Goal: Task Accomplishment & Management: Complete application form

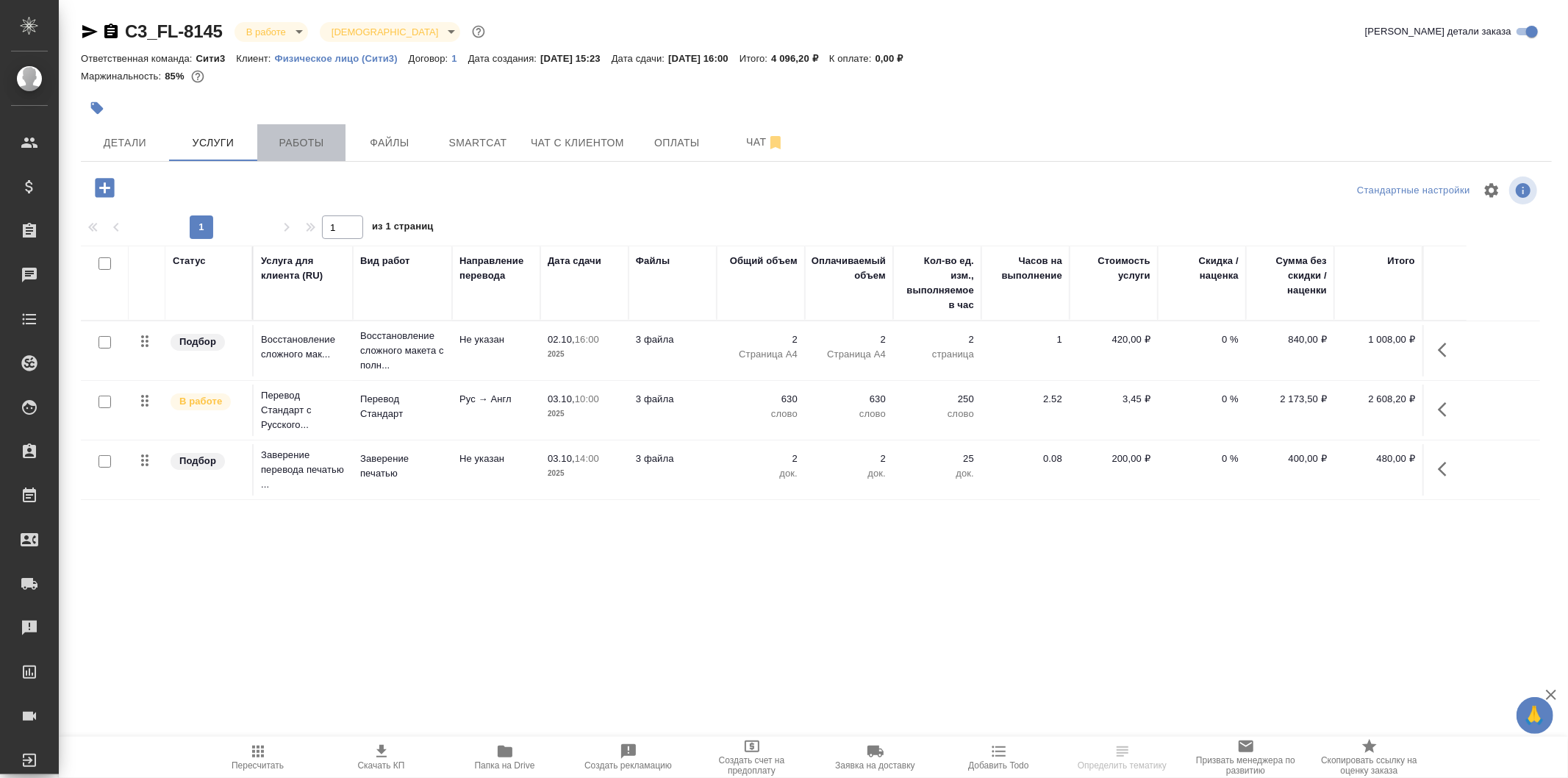
click at [332, 137] on span "Работы" at bounding box center [301, 143] width 71 height 18
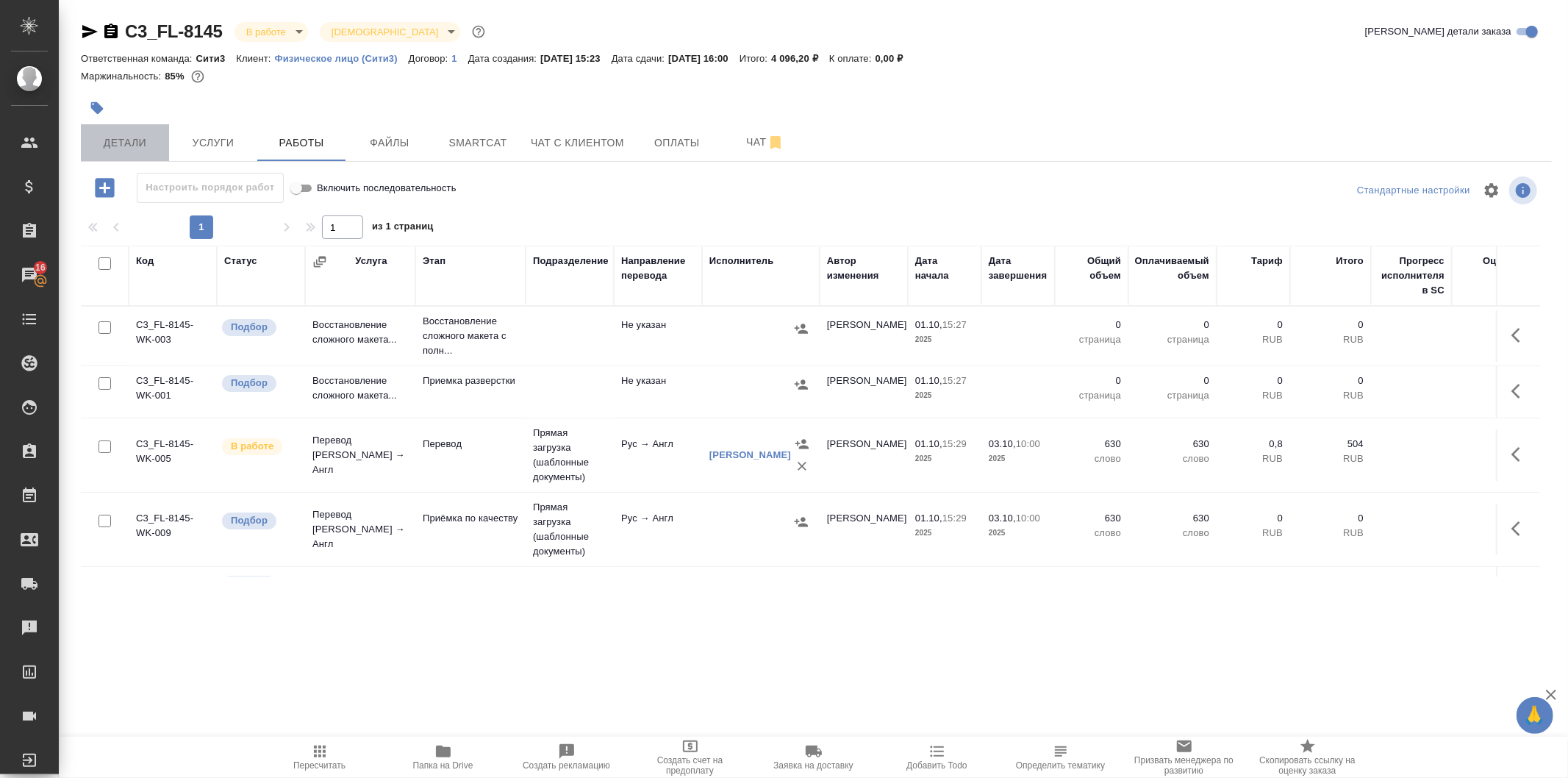
click at [151, 141] on span "Детали" at bounding box center [125, 143] width 71 height 18
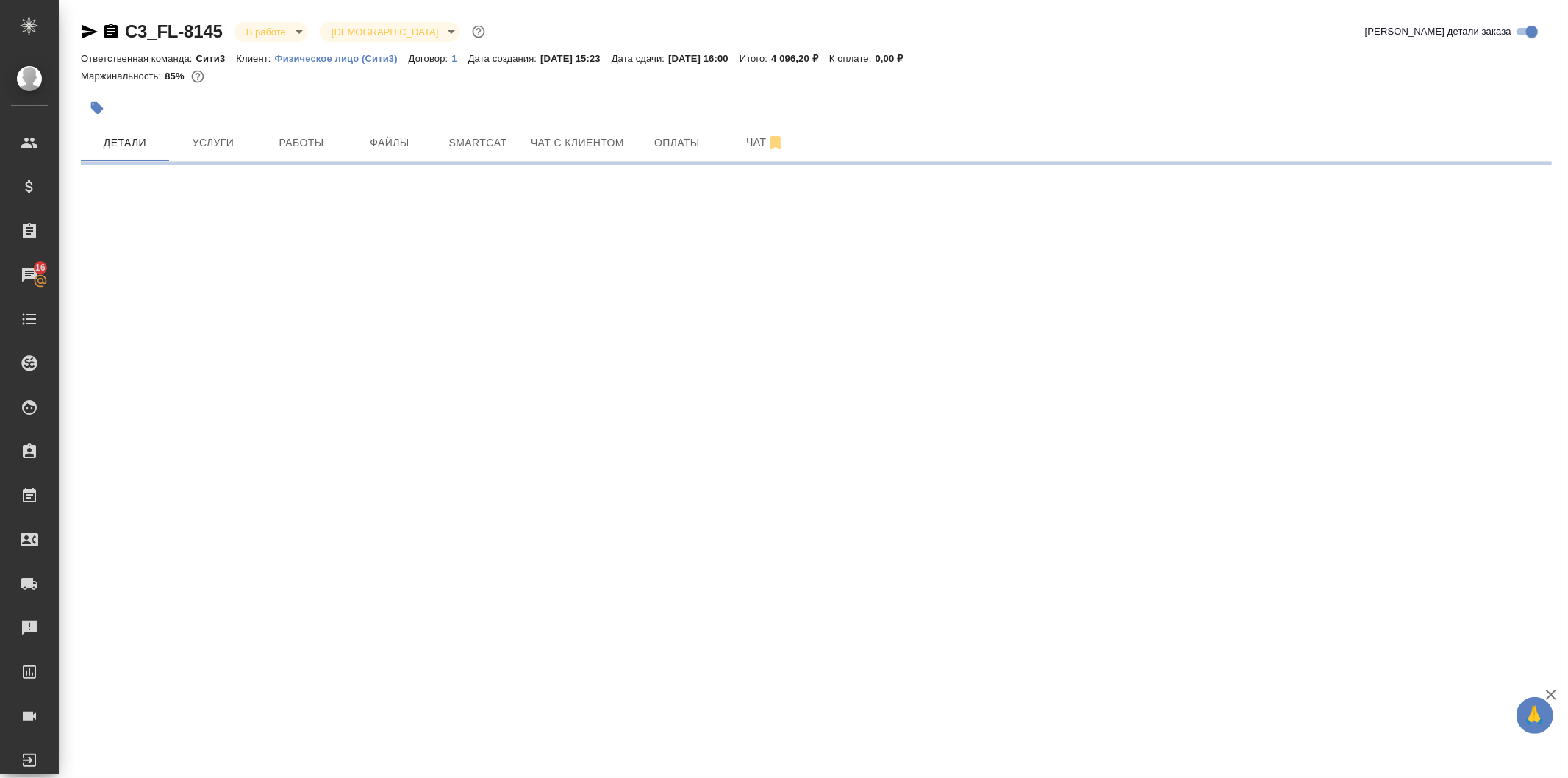
select select "RU"
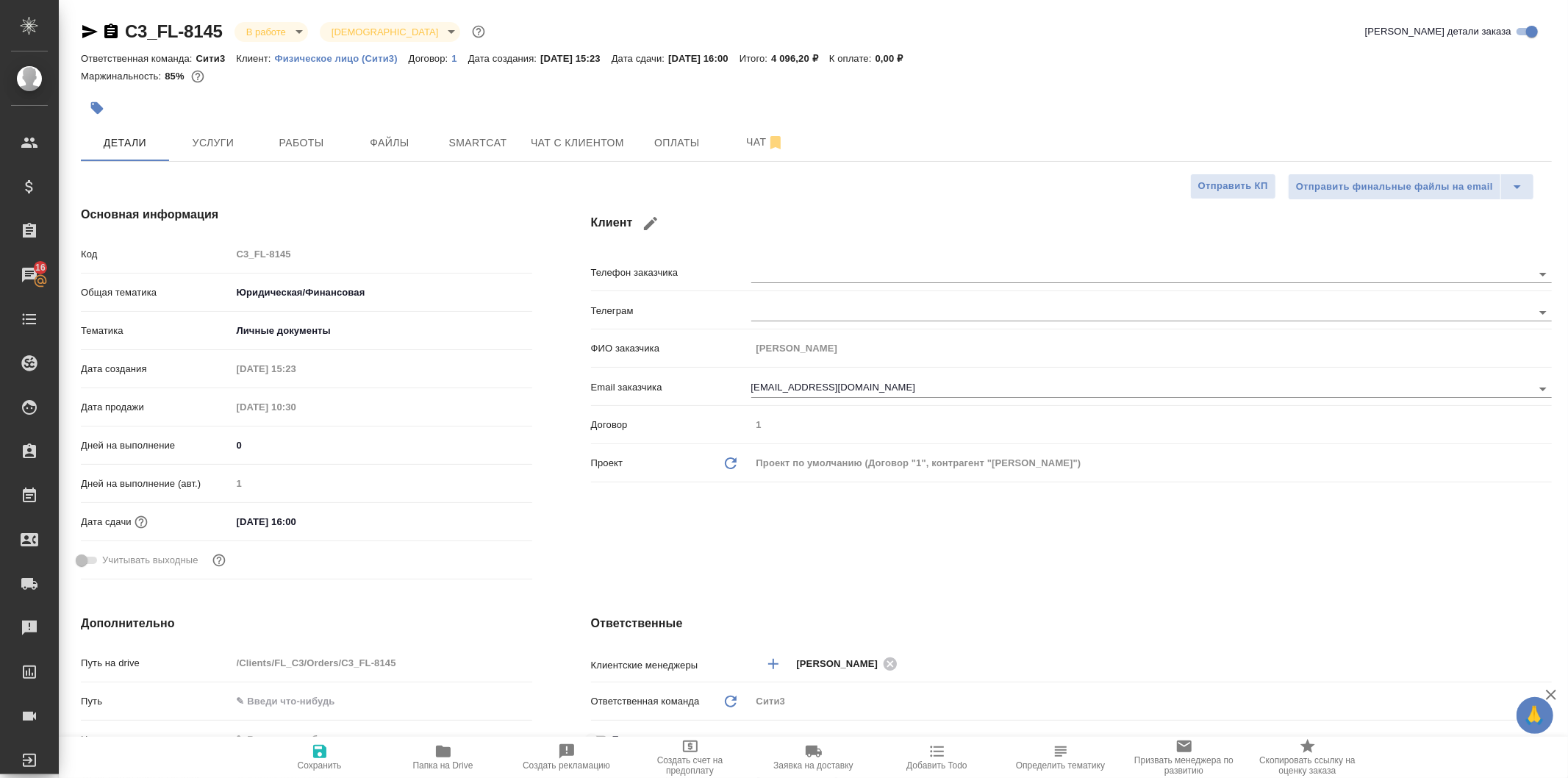
type textarea "x"
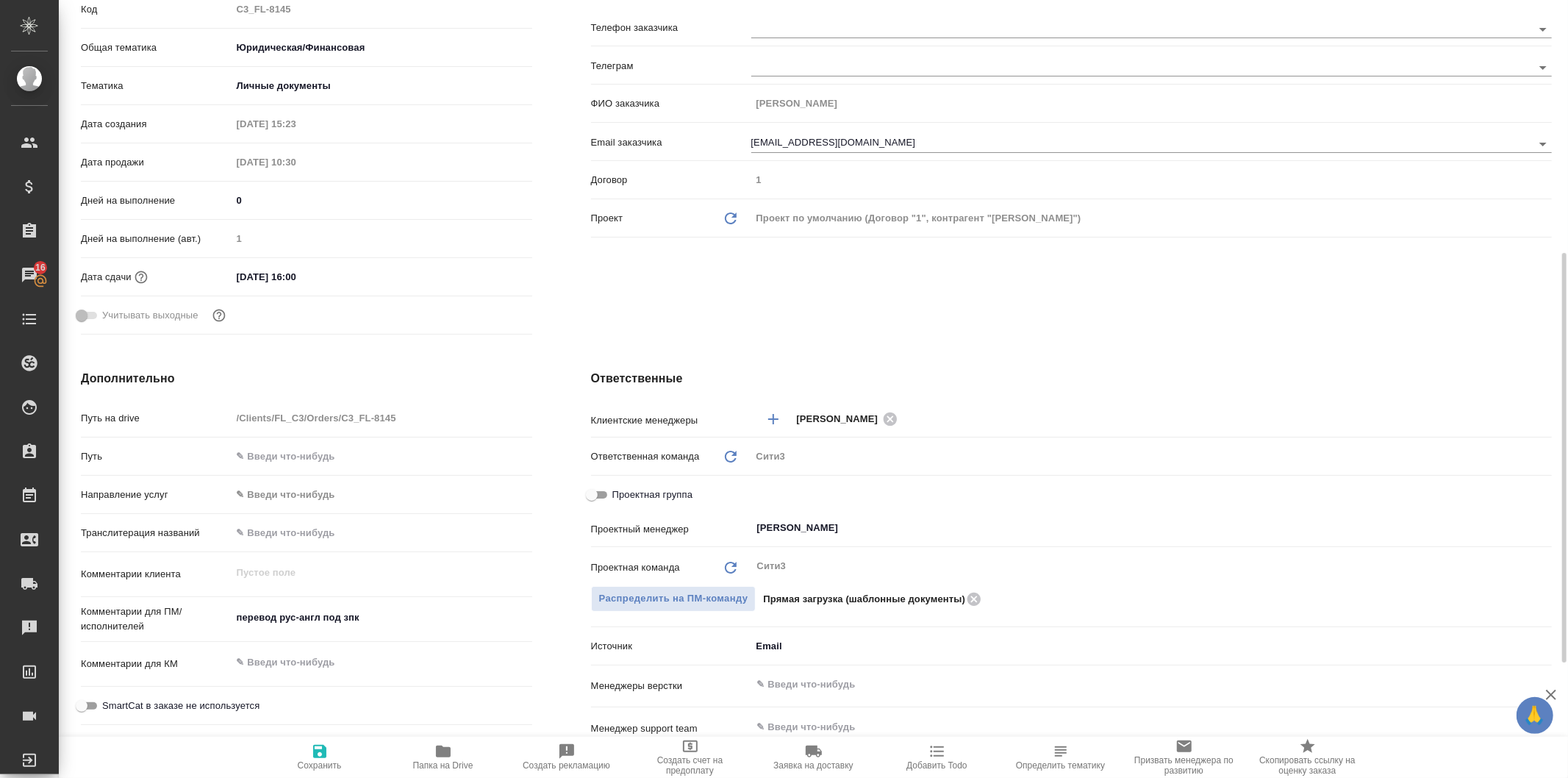
scroll to position [327, 0]
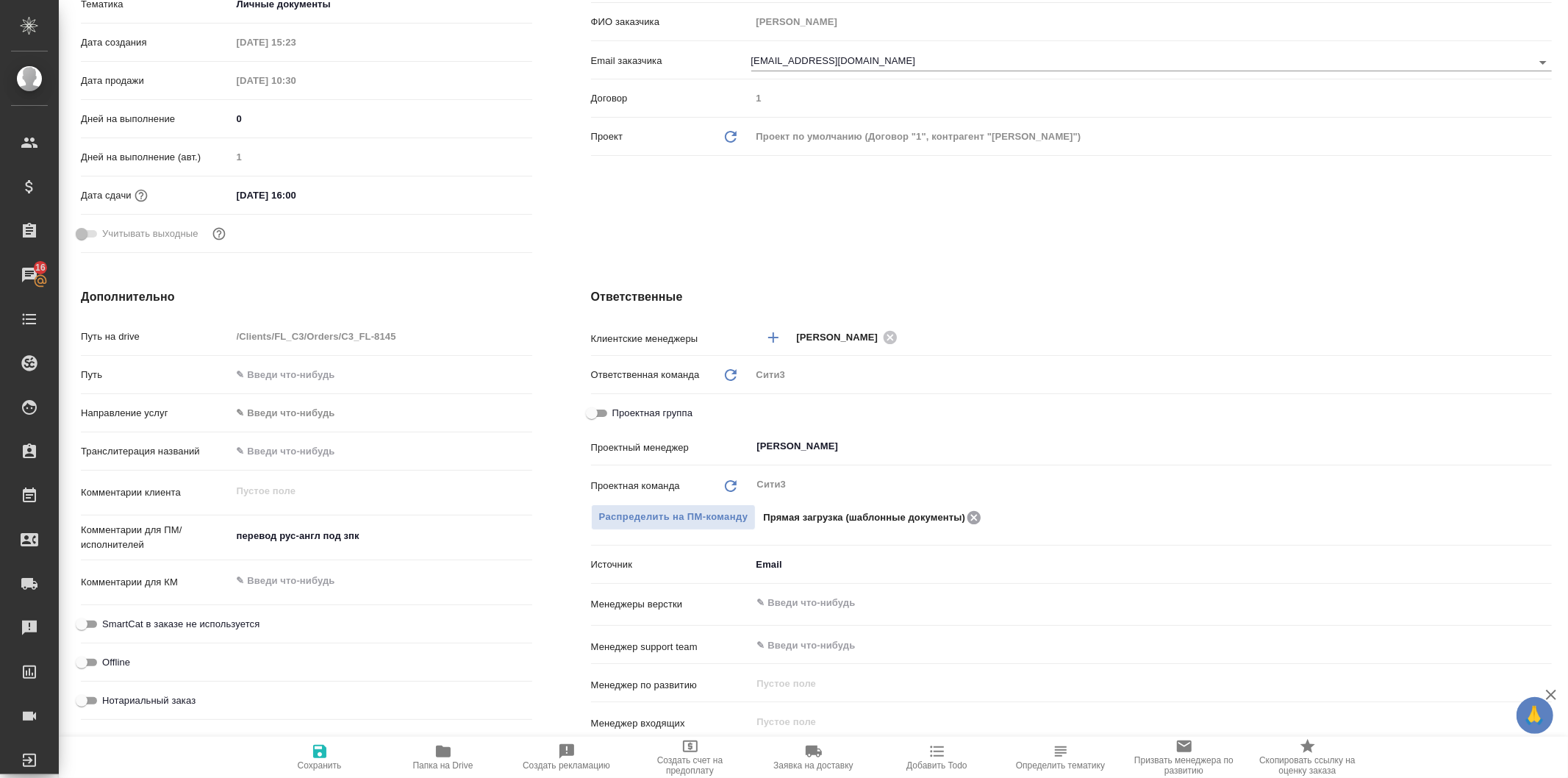
click at [974, 512] on icon at bounding box center [973, 516] width 13 height 13
type textarea "x"
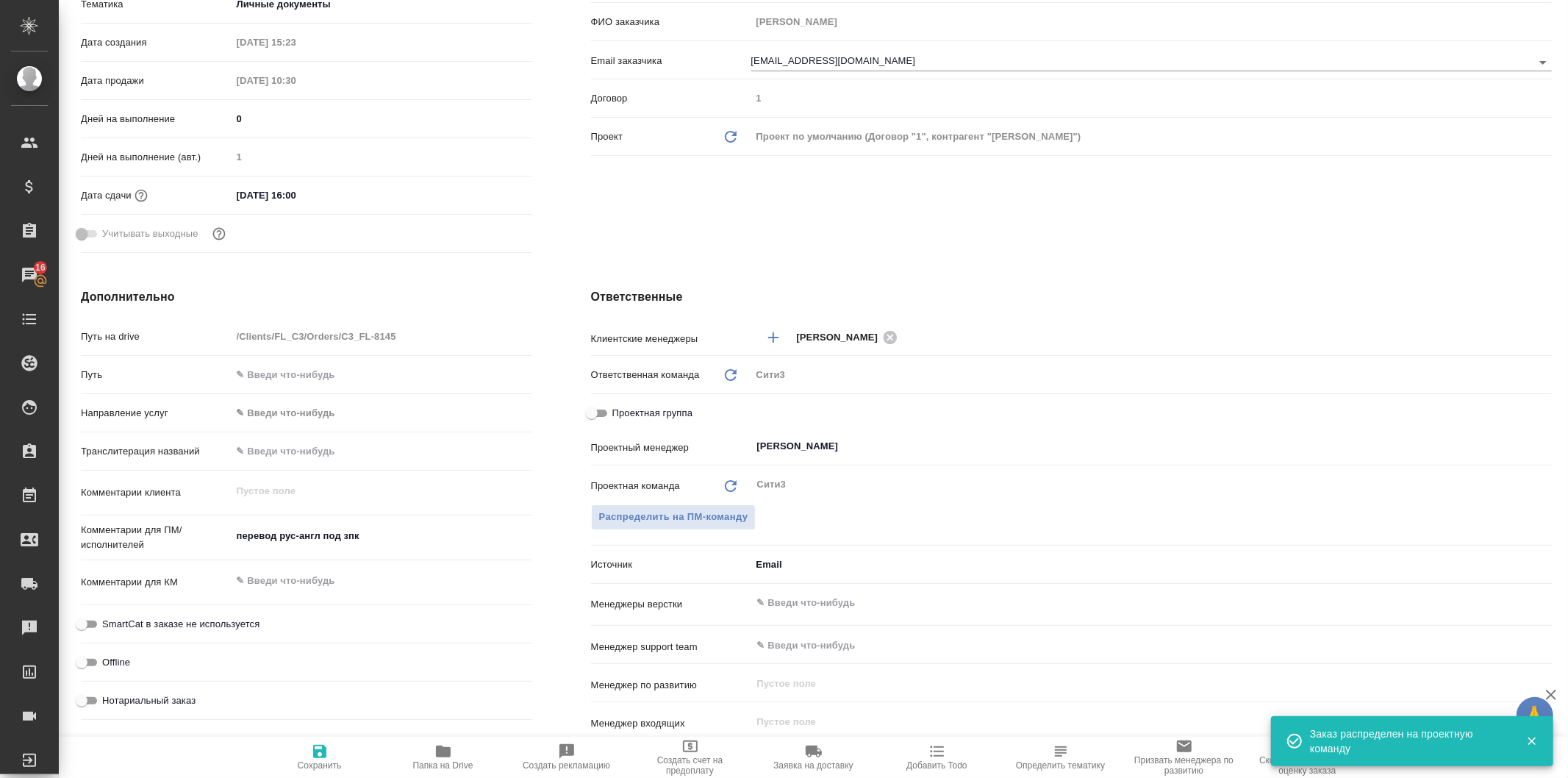
scroll to position [0, 0]
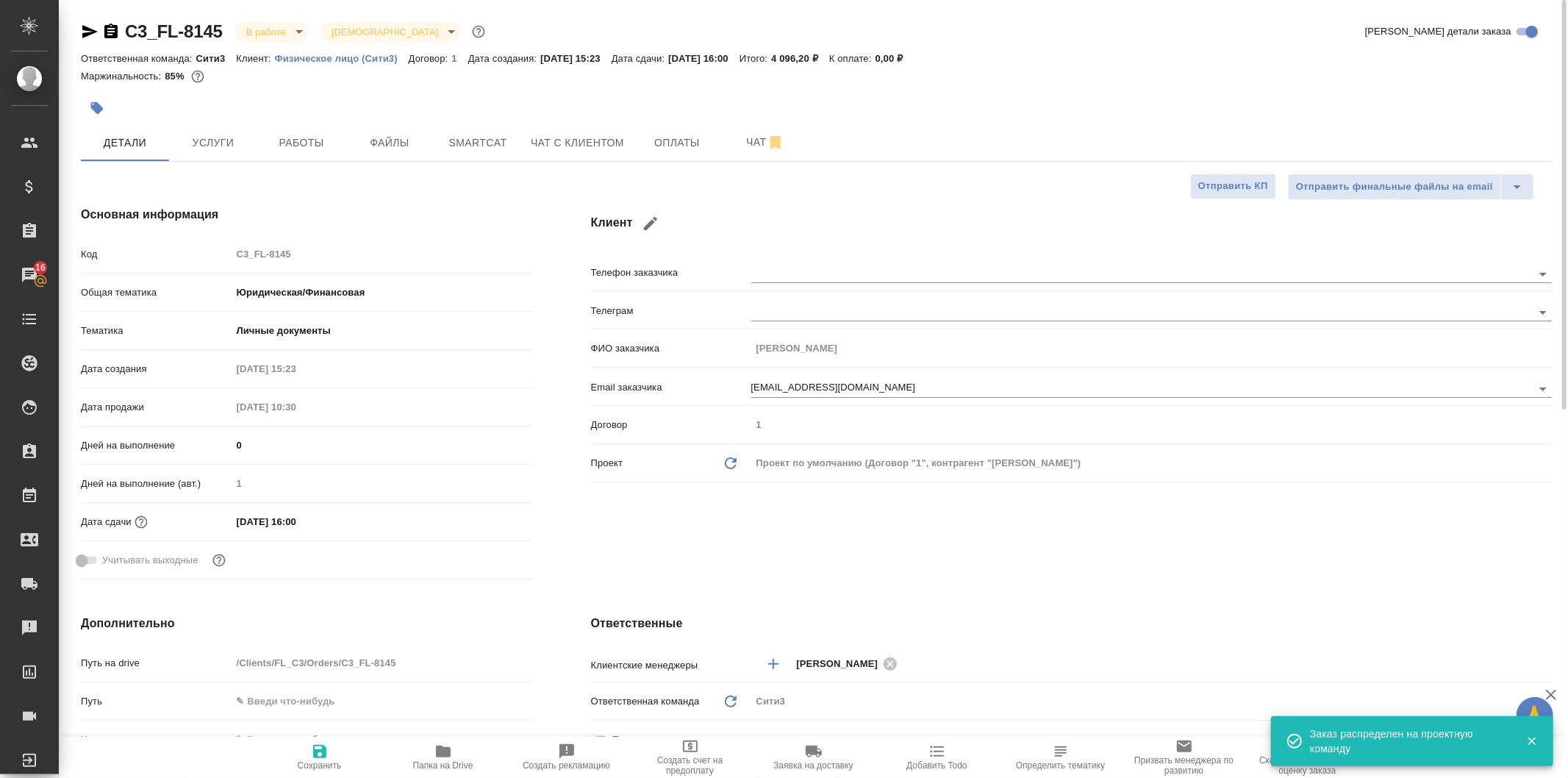
type textarea "x"
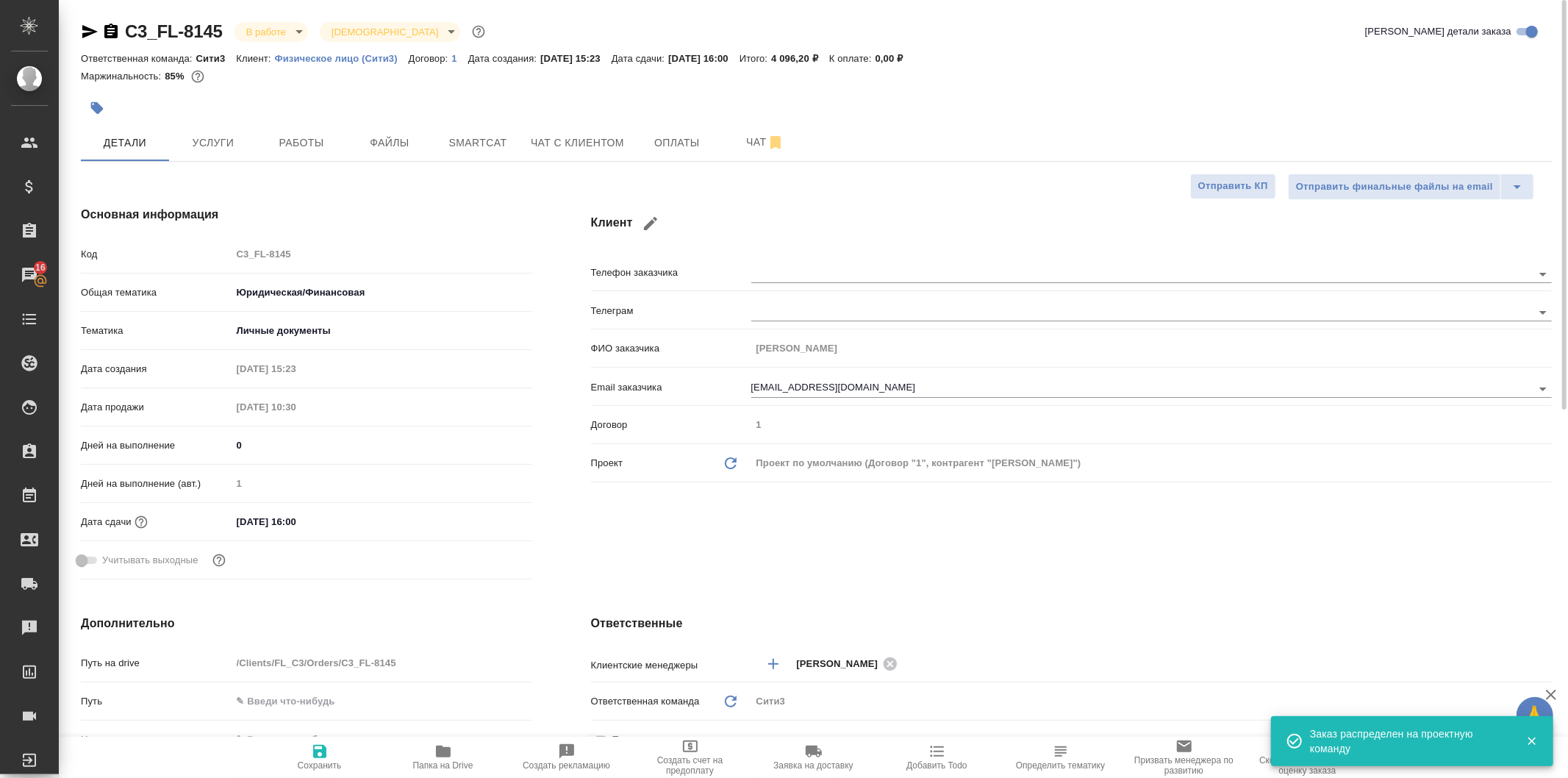
type textarea "x"
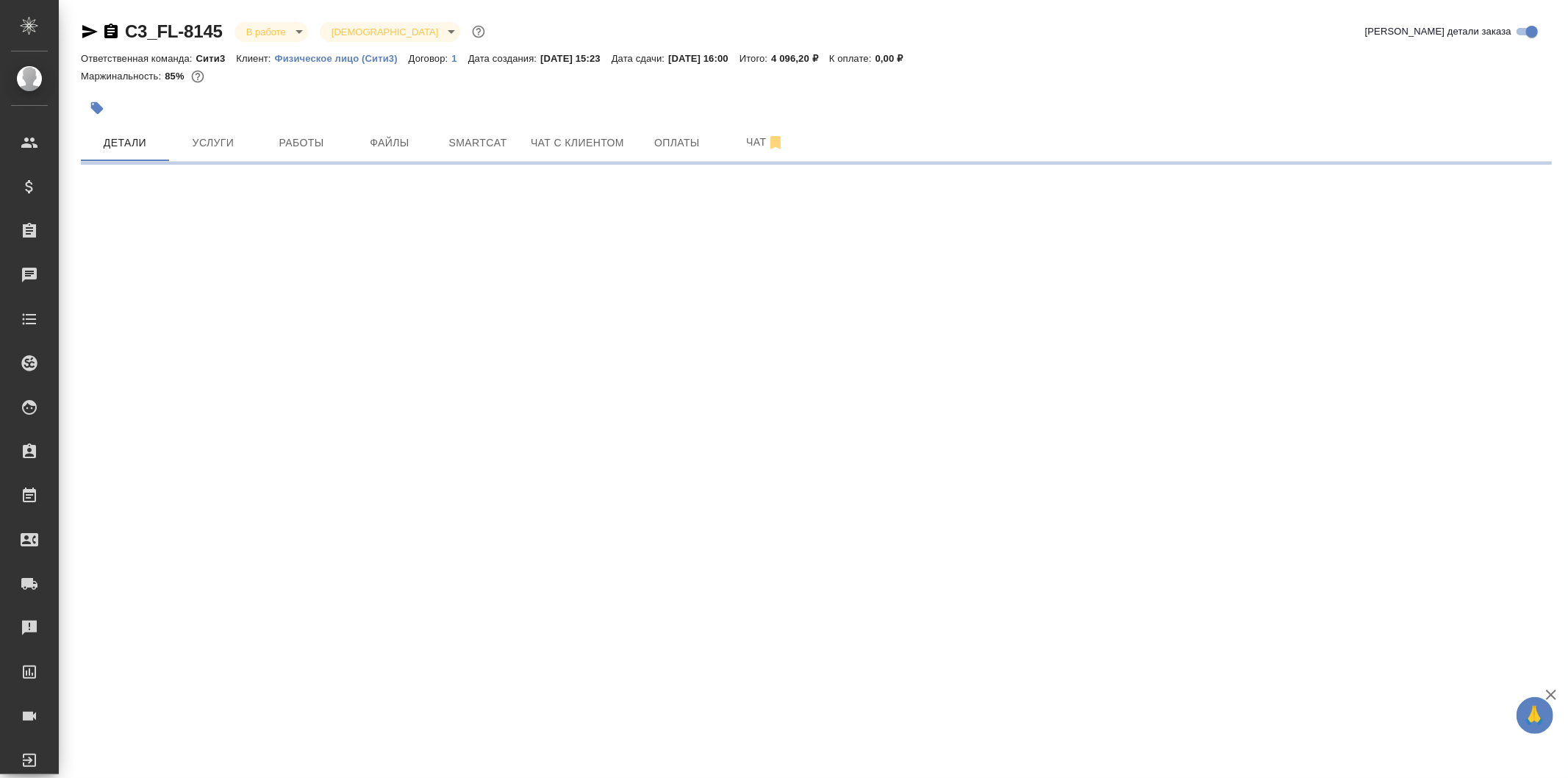
select select "RU"
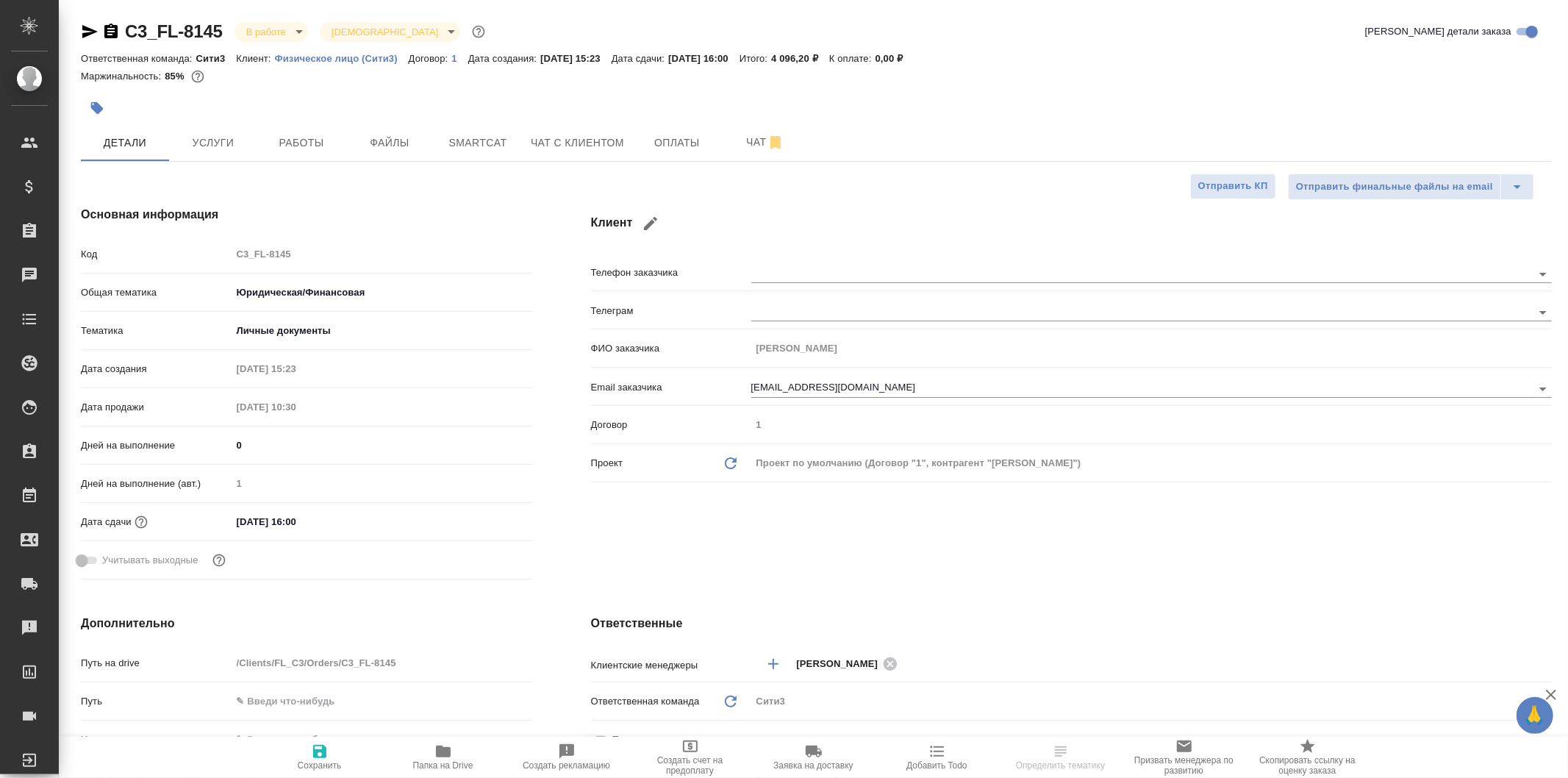
type textarea "x"
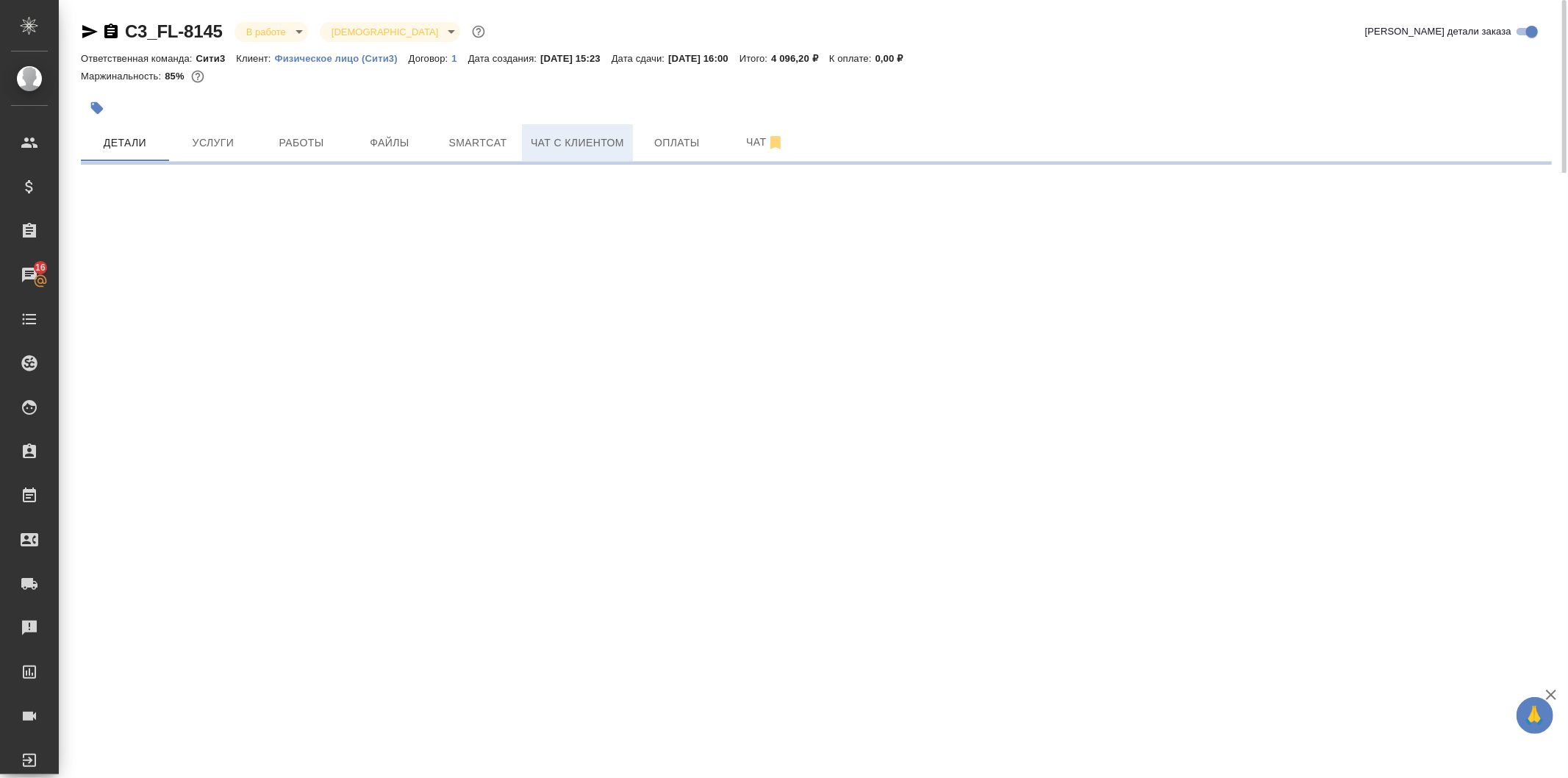
select select "RU"
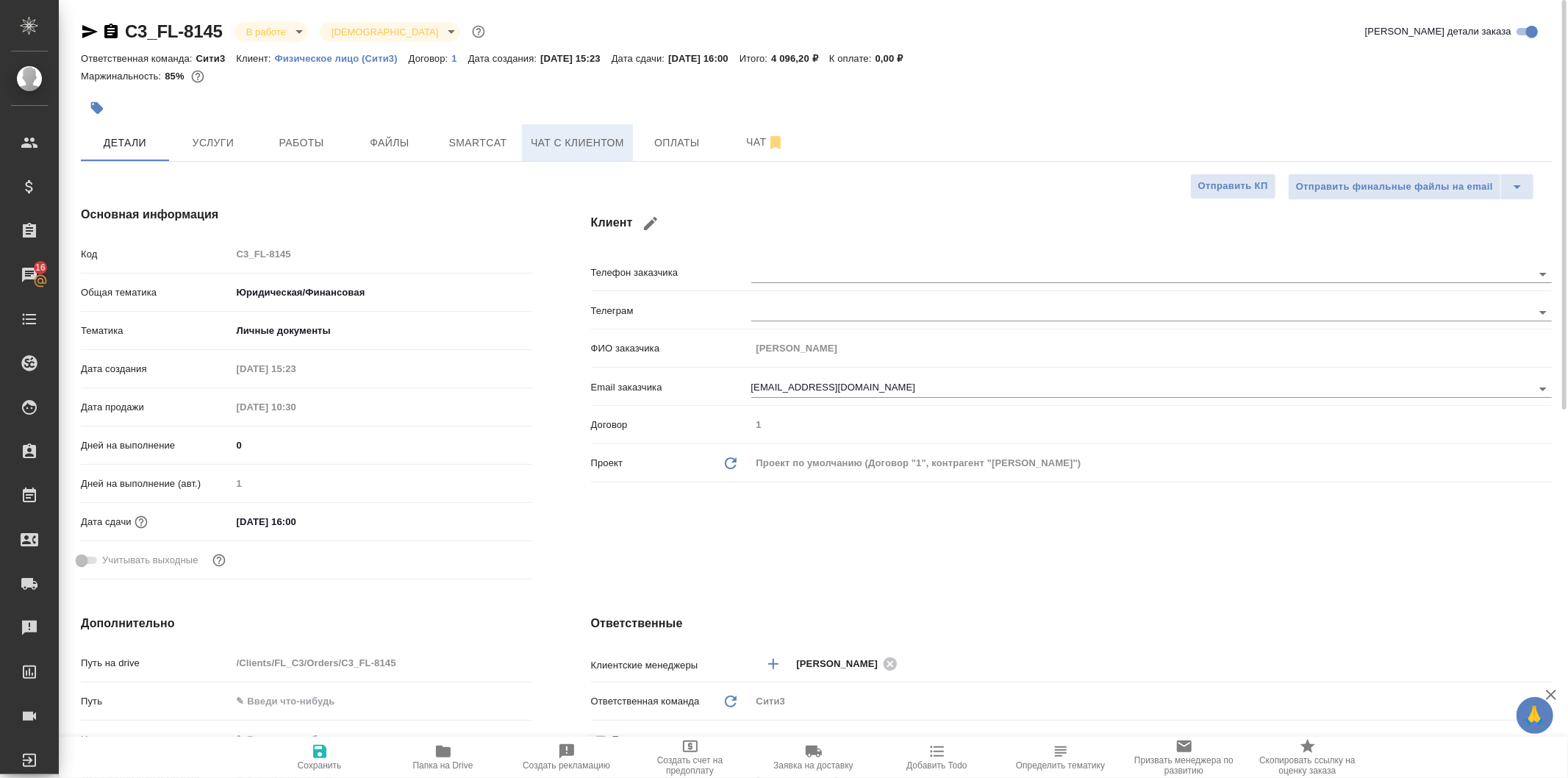
type textarea "x"
click at [299, 141] on span "Работы" at bounding box center [301, 143] width 71 height 18
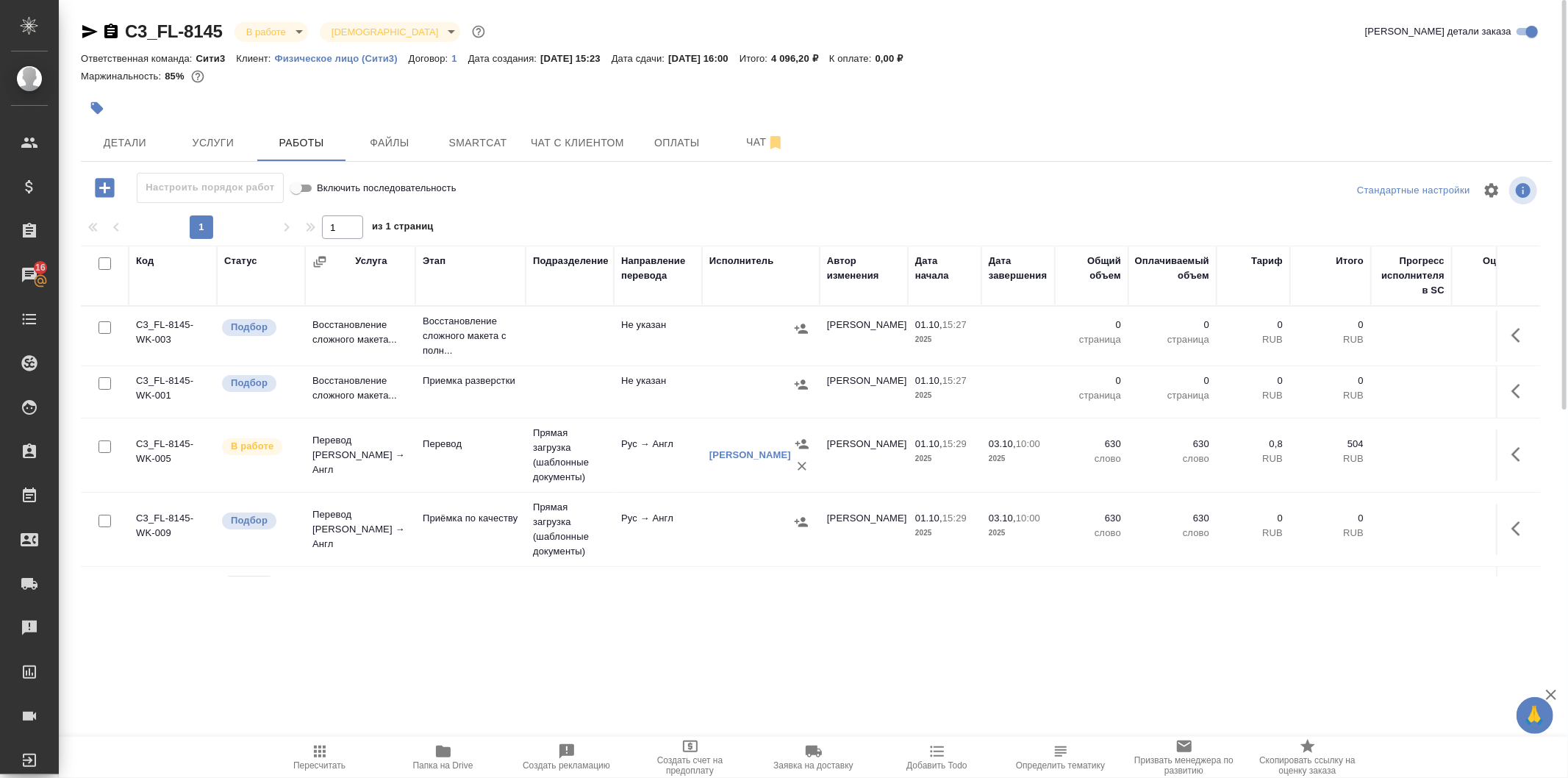
click at [574, 327] on td at bounding box center [569, 335] width 88 height 51
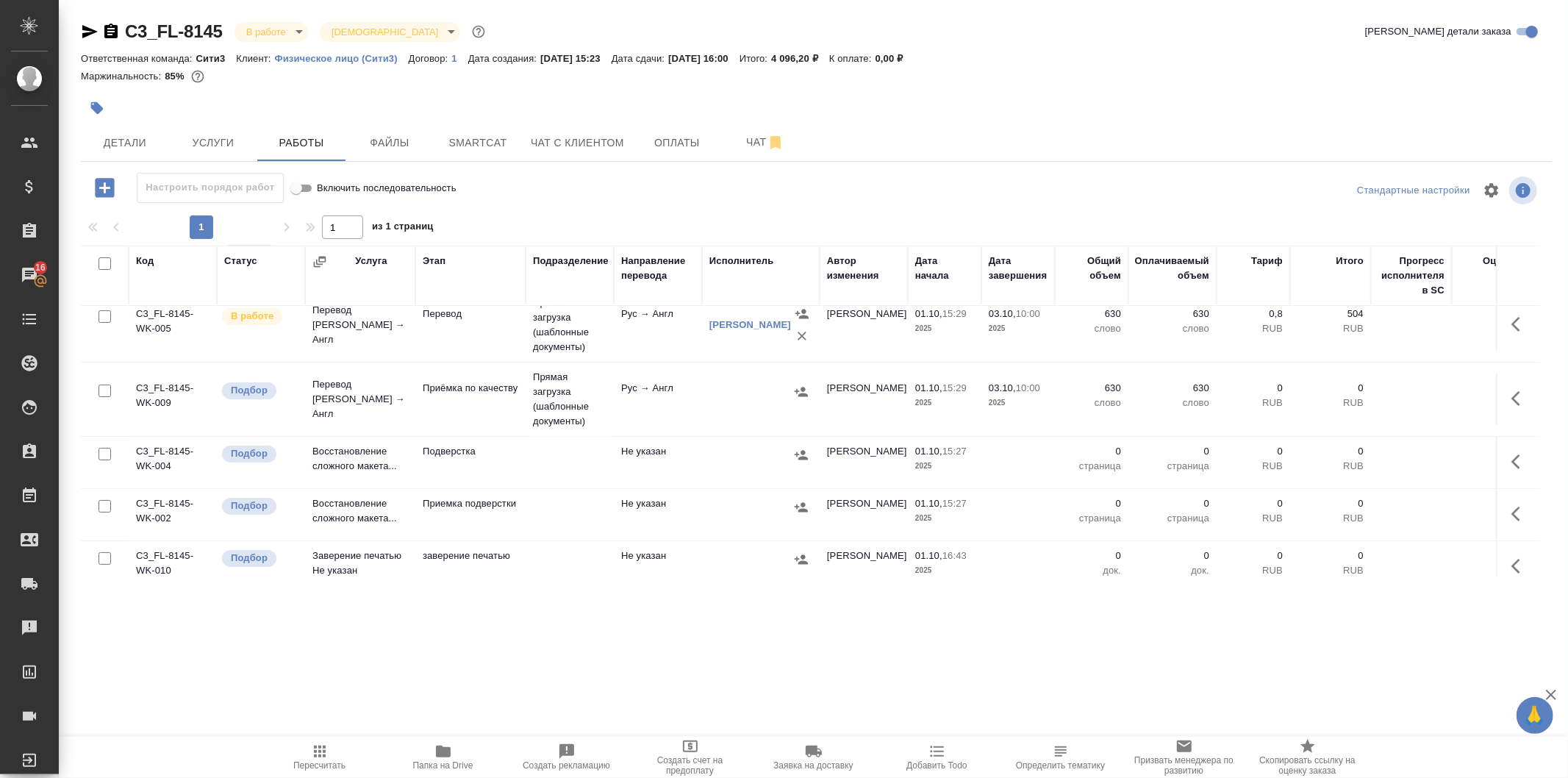
click at [106, 504] on input "checkbox" at bounding box center [104, 506] width 12 height 12
checkbox input "true"
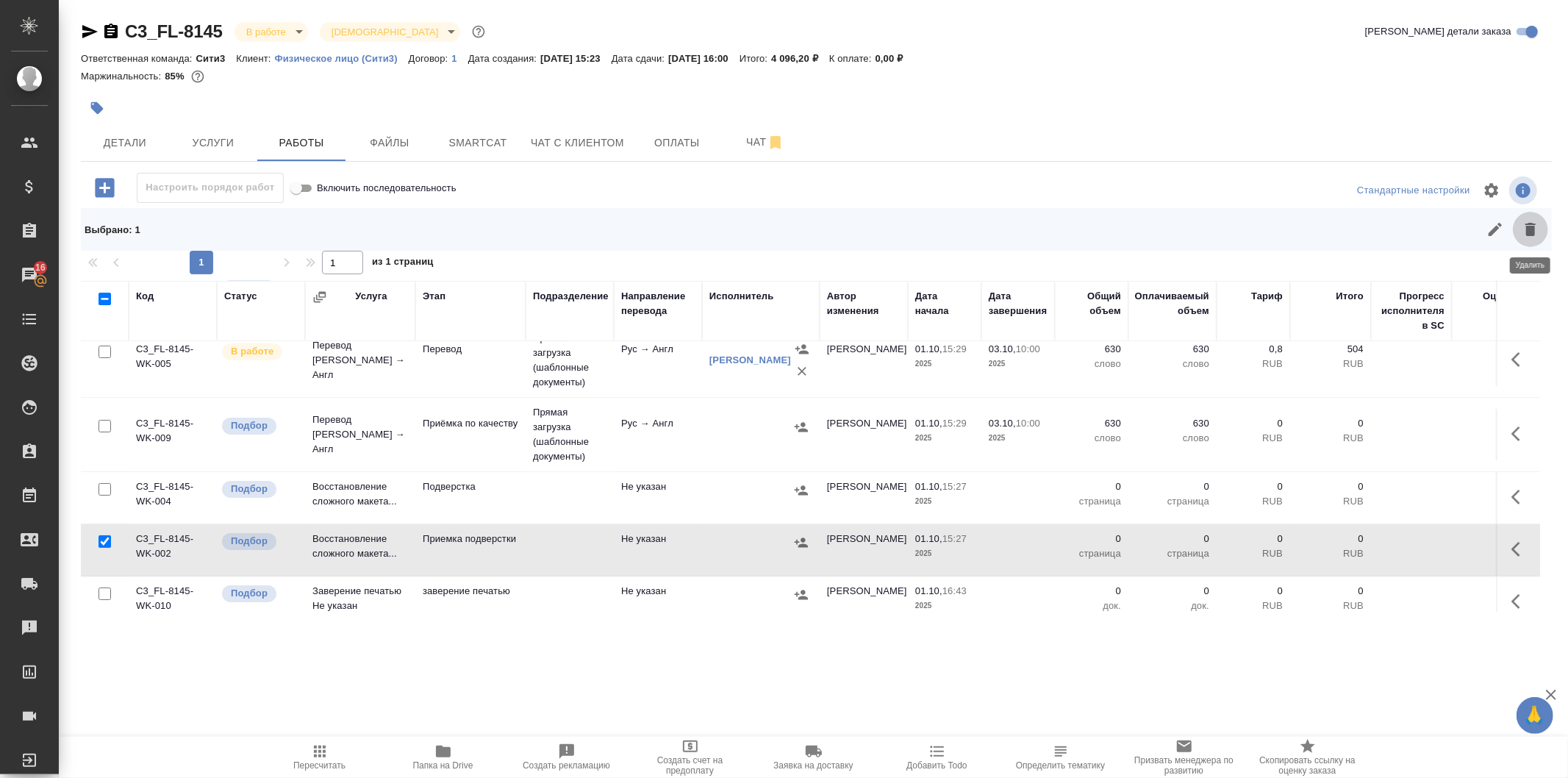
click at [1533, 233] on icon "button" at bounding box center [1530, 229] width 10 height 13
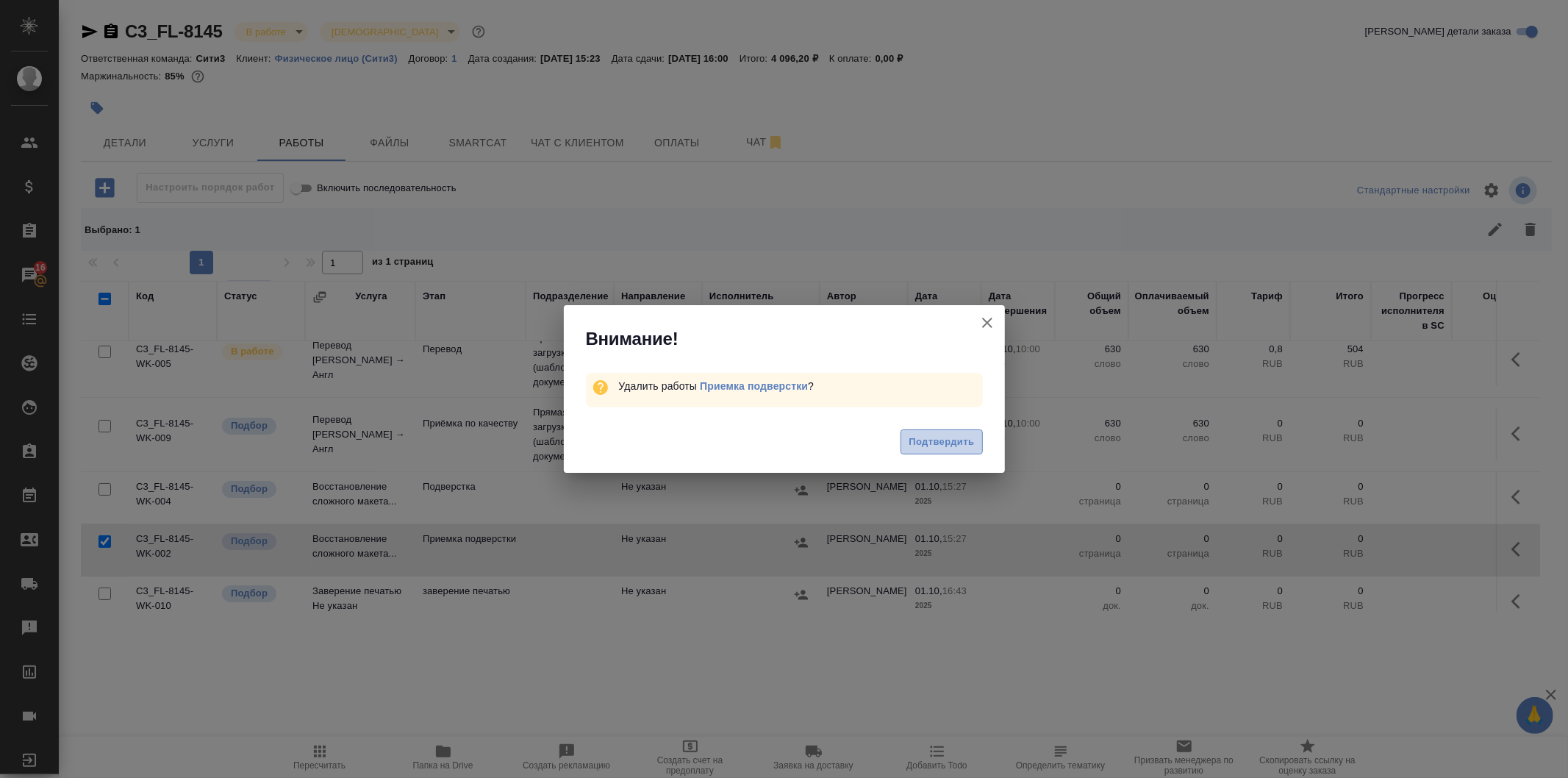
click at [935, 433] on button "Подтвердить" at bounding box center [941, 443] width 81 height 26
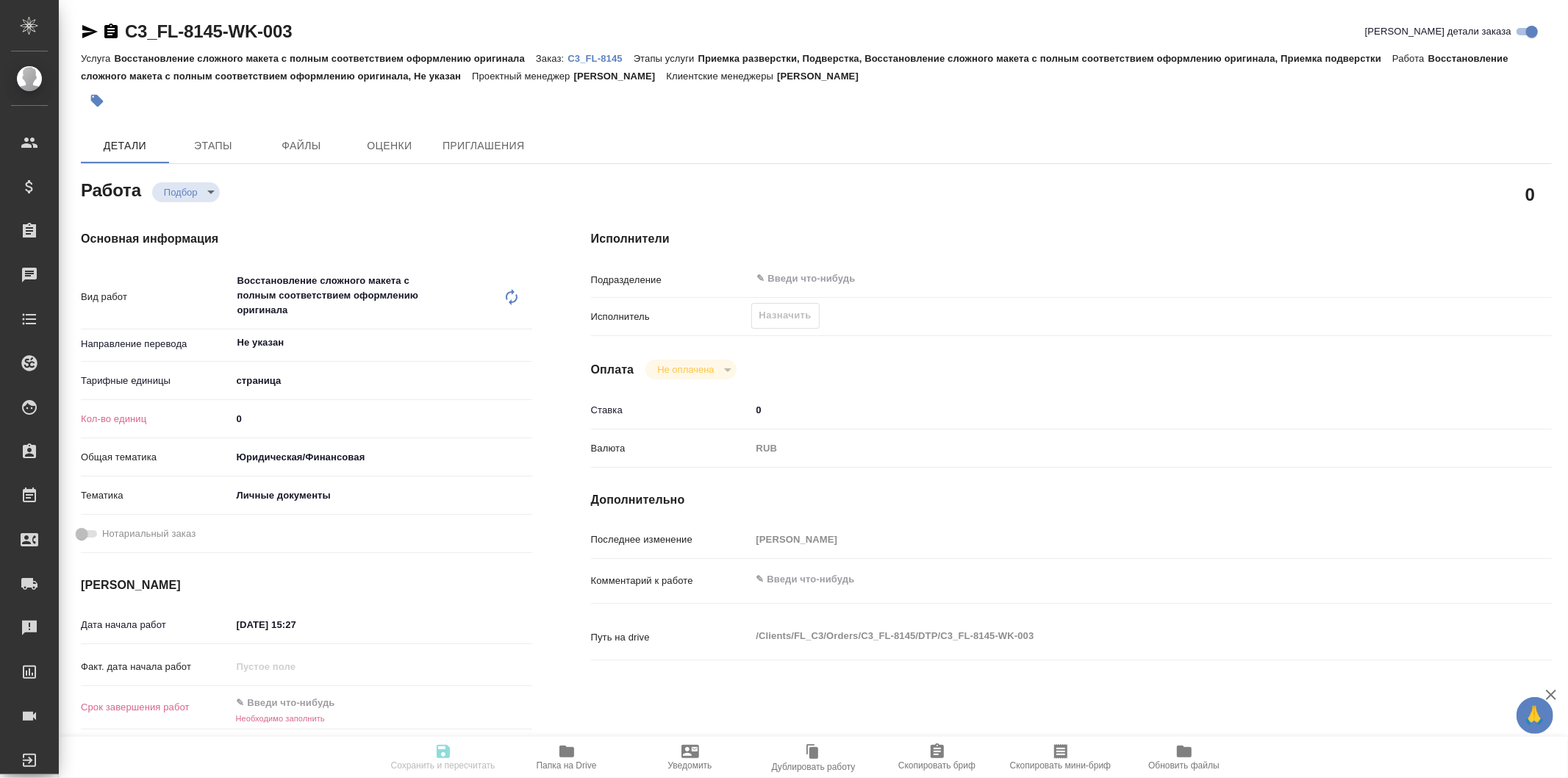
type textarea "x"
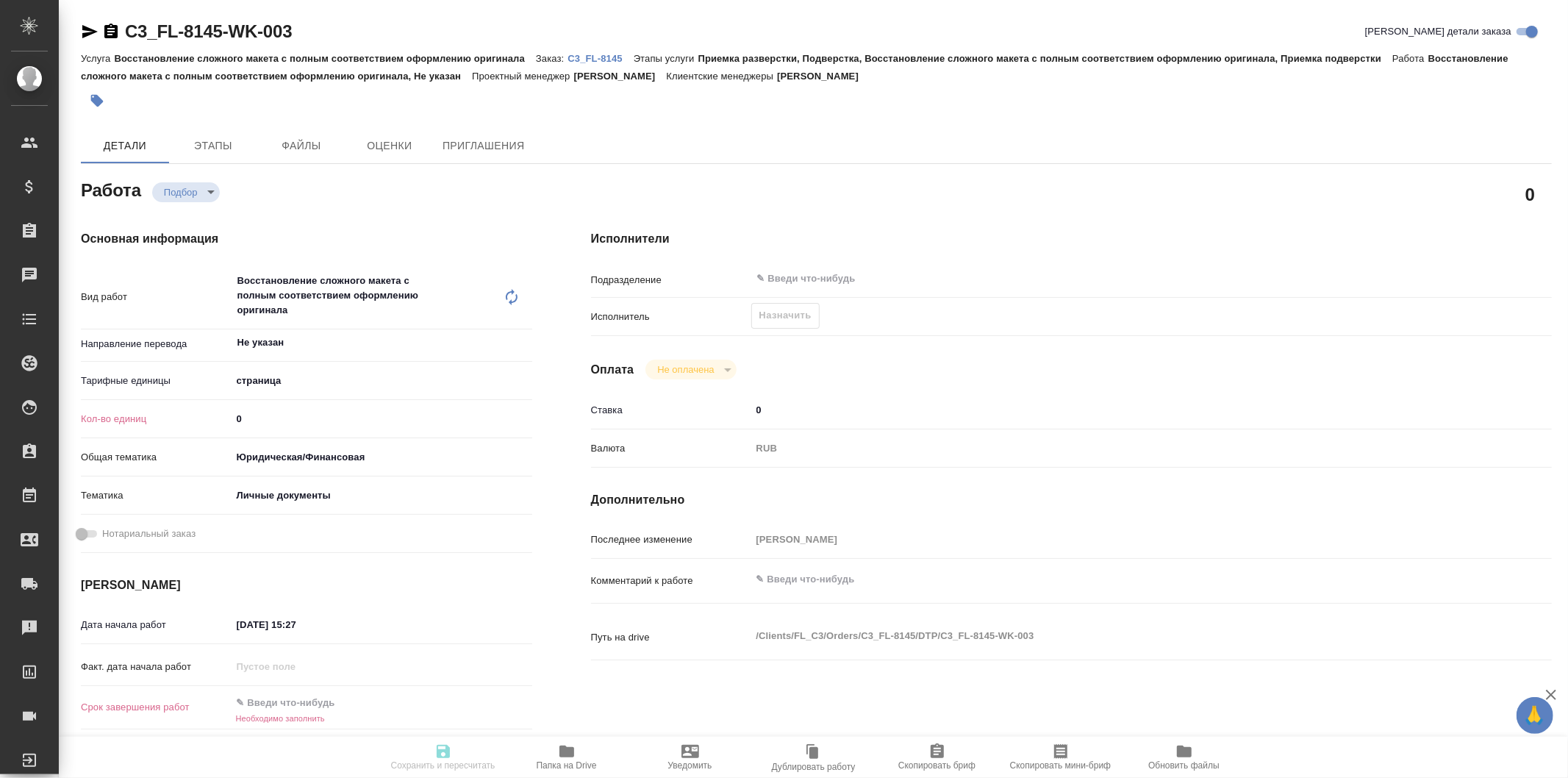
type textarea "x"
